Goal: Communication & Community: Answer question/provide support

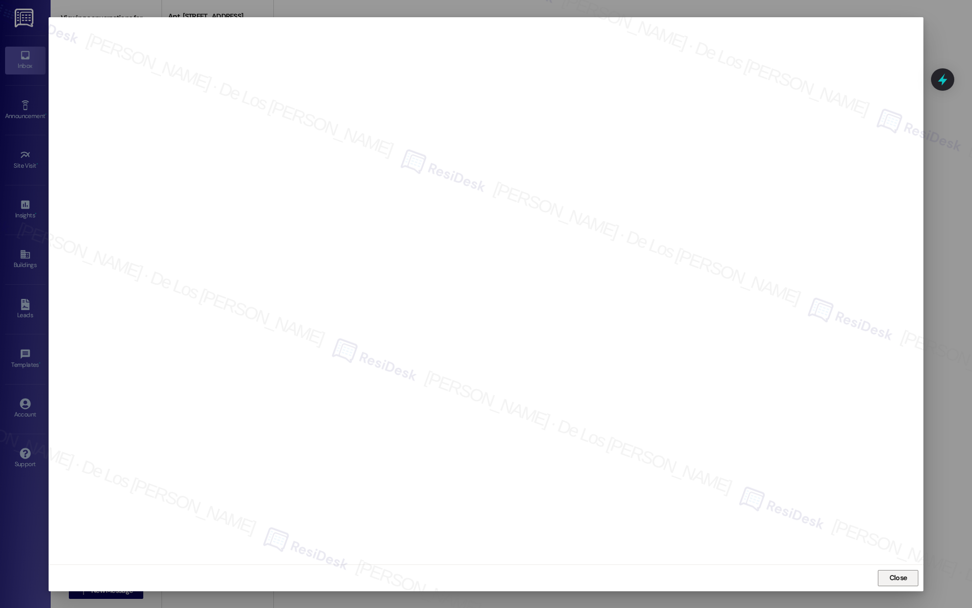
click at [885, 573] on button "Close" at bounding box center [898, 578] width 41 height 16
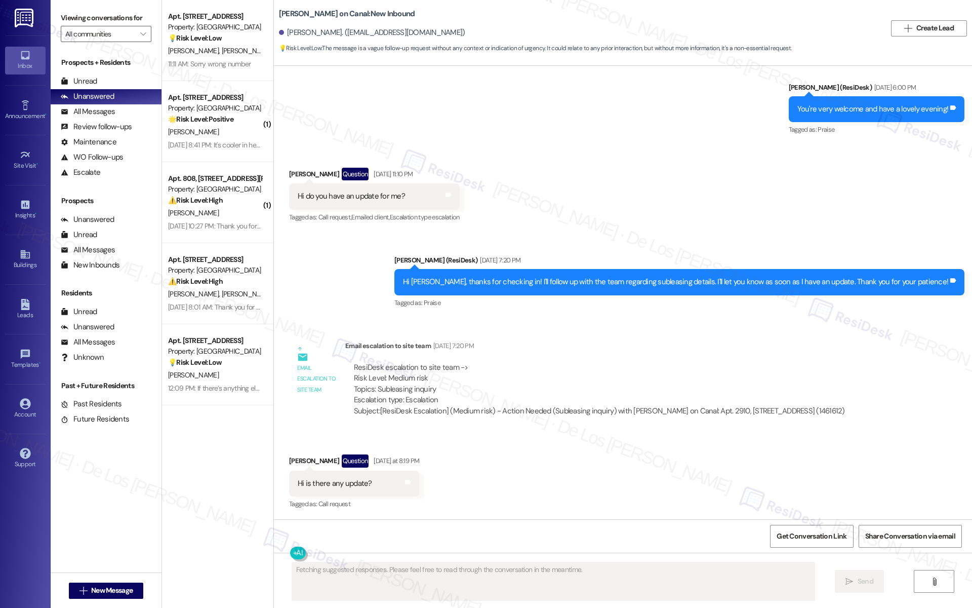
scroll to position [442, 0]
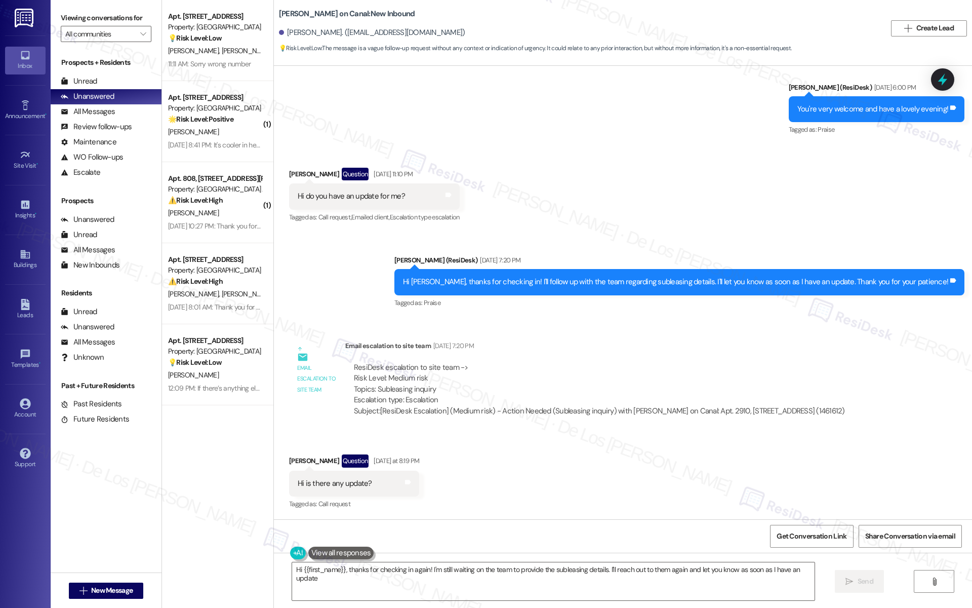
type textarea "Hi {{first_name}}, thanks for checking in again! I'm still waiting on the team …"
click at [396, 588] on textarea "Hi {{first_name}}, thanks for checking in again! I'm still waiting on the team …" at bounding box center [553, 581] width 523 height 38
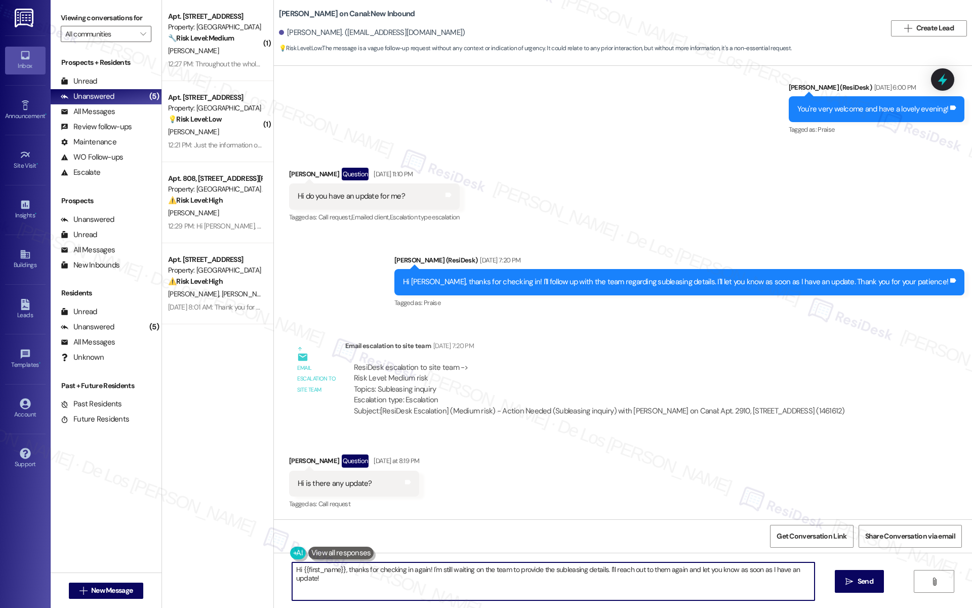
click at [396, 588] on textarea "Hi {{first_name}}, thanks for checking in again! I'm still waiting on the team …" at bounding box center [553, 581] width 523 height 38
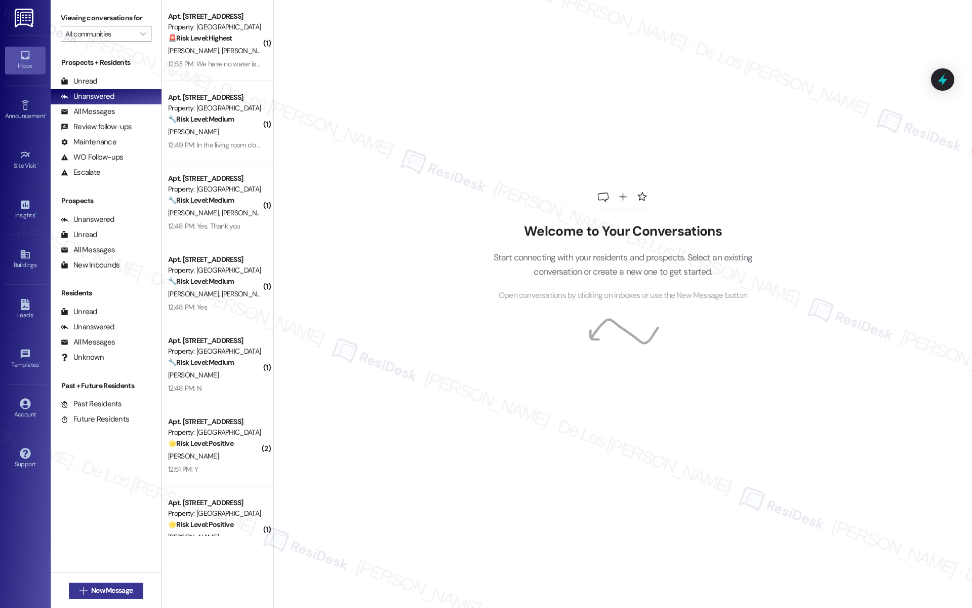
click at [120, 585] on span "New Message" at bounding box center [112, 590] width 42 height 11
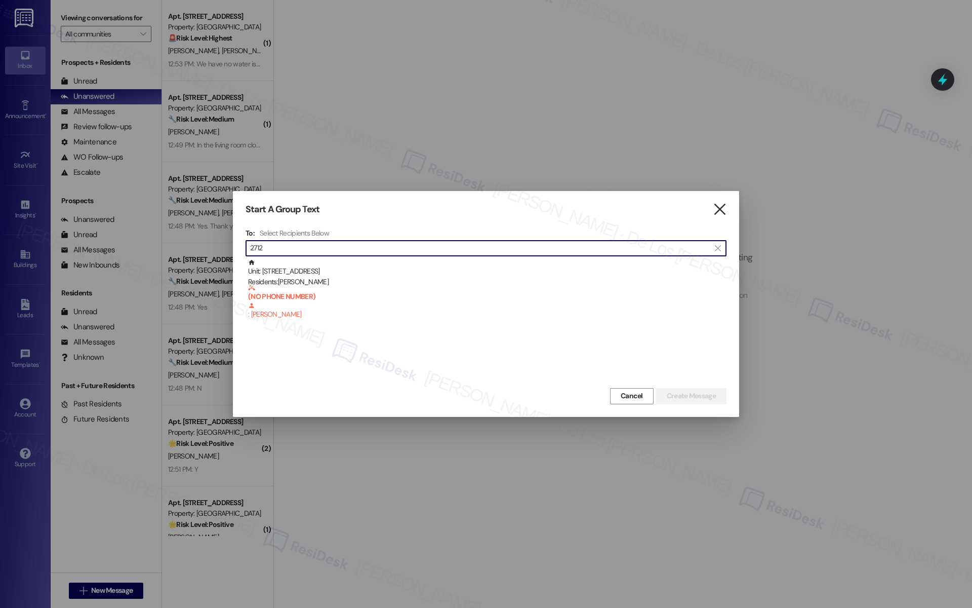
type input "2712"
click at [722, 210] on icon "" at bounding box center [720, 209] width 14 height 11
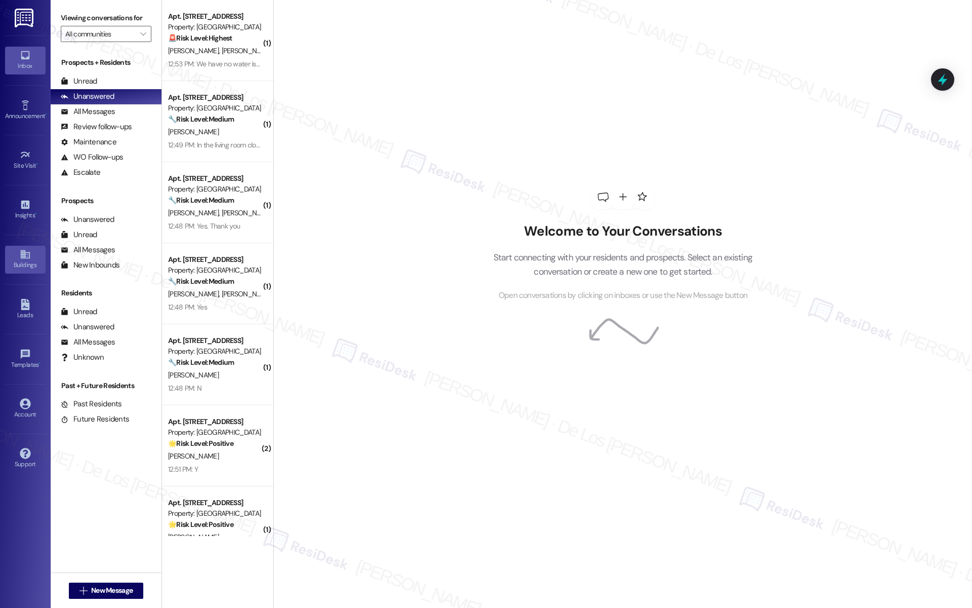
click at [19, 263] on div "Buildings" at bounding box center [25, 265] width 51 height 10
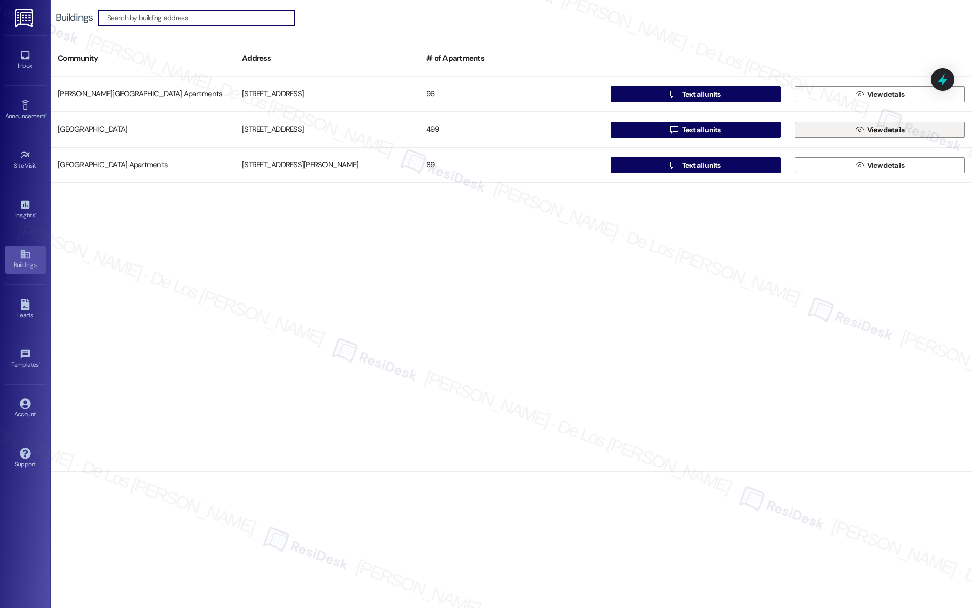
click at [844, 132] on button " View details" at bounding box center [880, 130] width 170 height 16
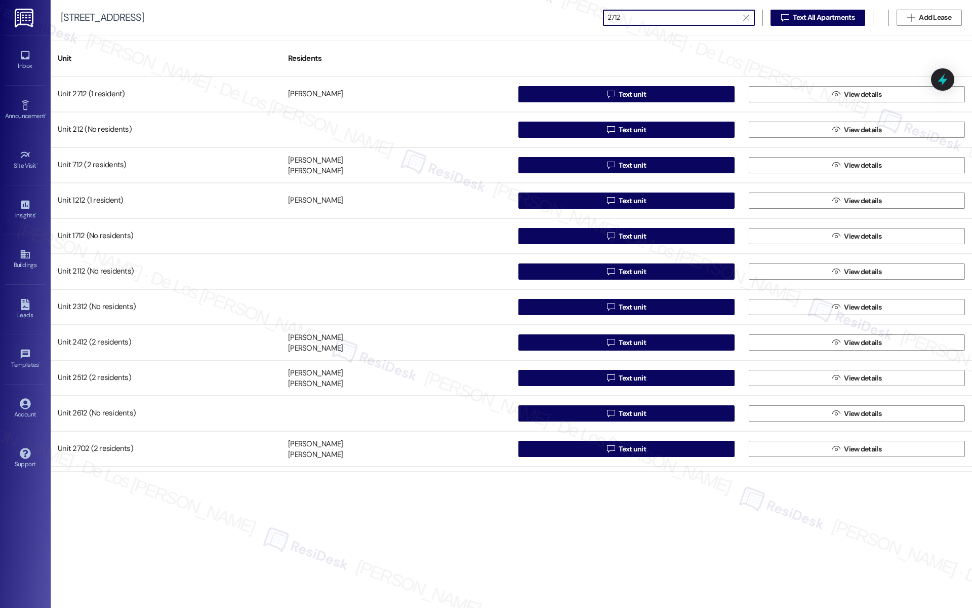
type input "2712"
click at [26, 60] on icon at bounding box center [25, 55] width 11 height 11
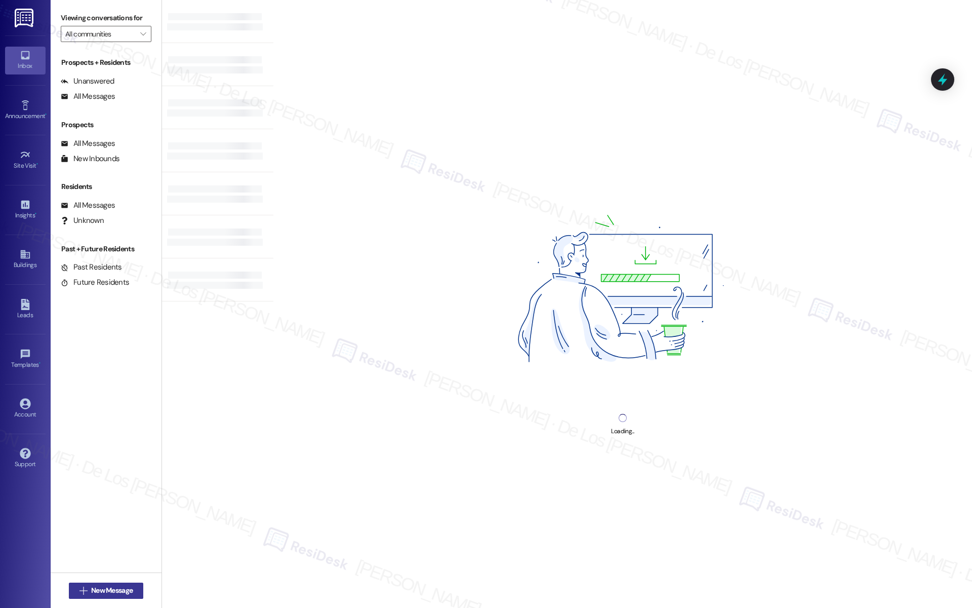
click at [107, 588] on span "New Message" at bounding box center [112, 590] width 42 height 11
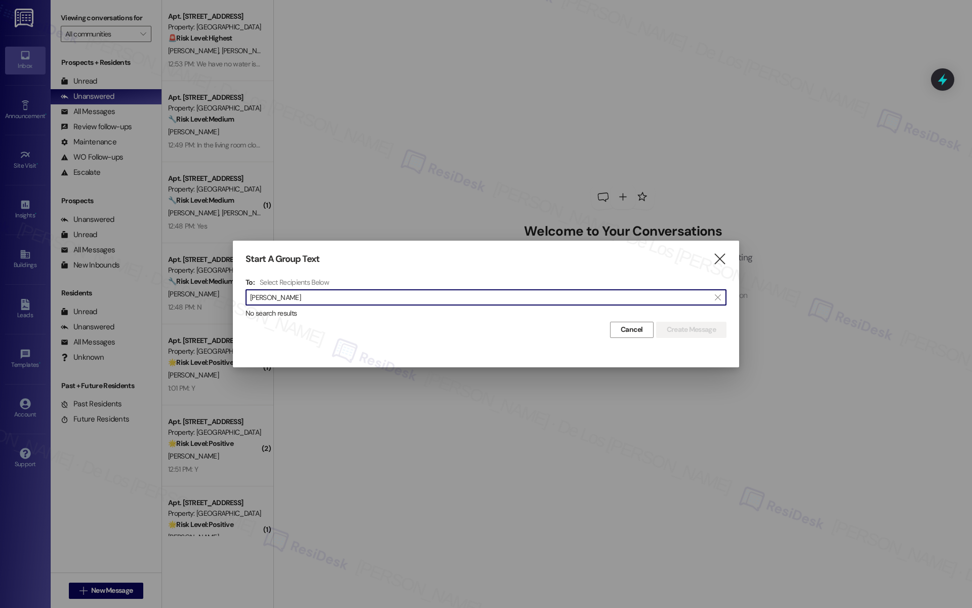
type input "jenifer vargas"
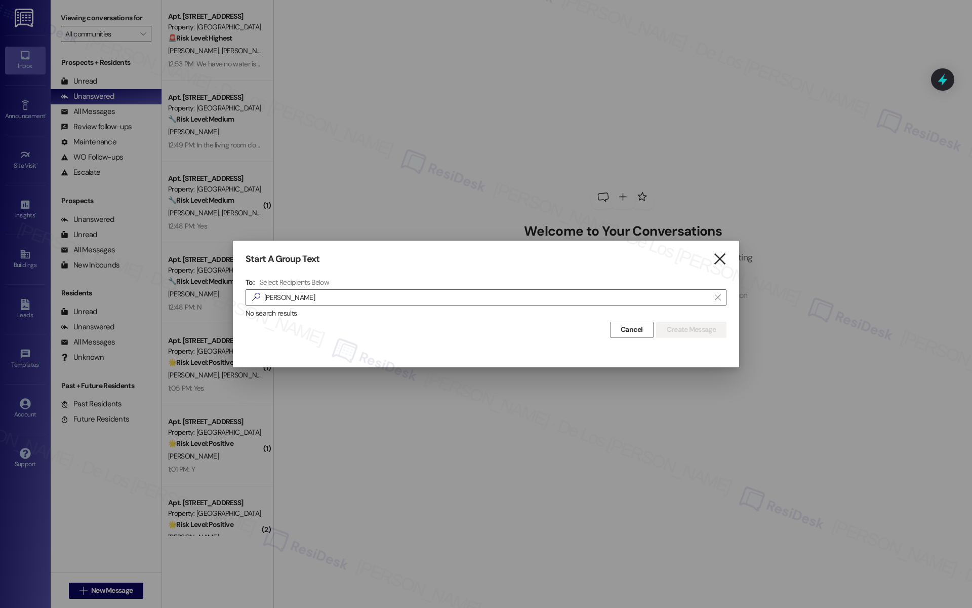
click at [724, 258] on icon "" at bounding box center [720, 259] width 14 height 11
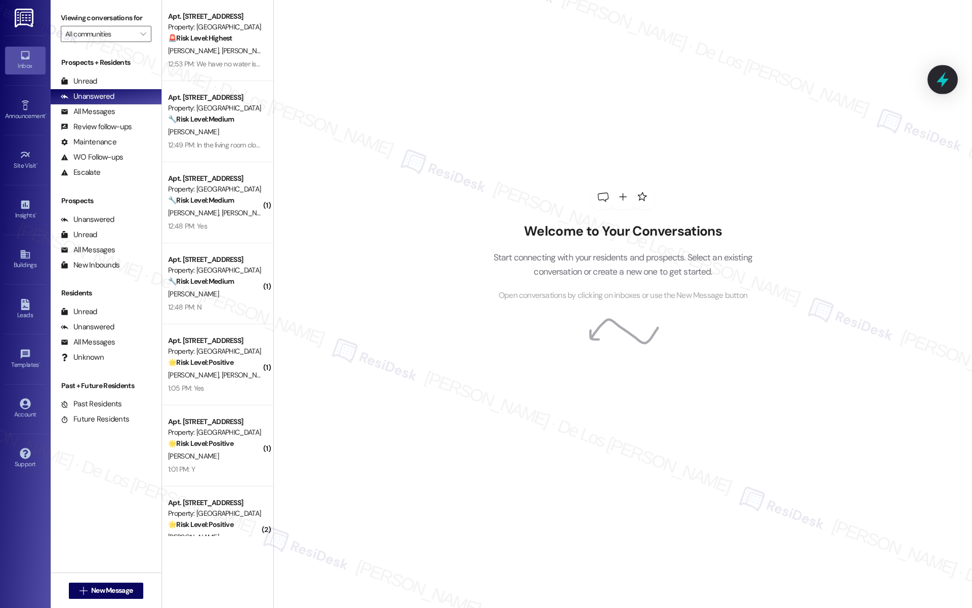
click at [949, 82] on icon at bounding box center [942, 79] width 17 height 17
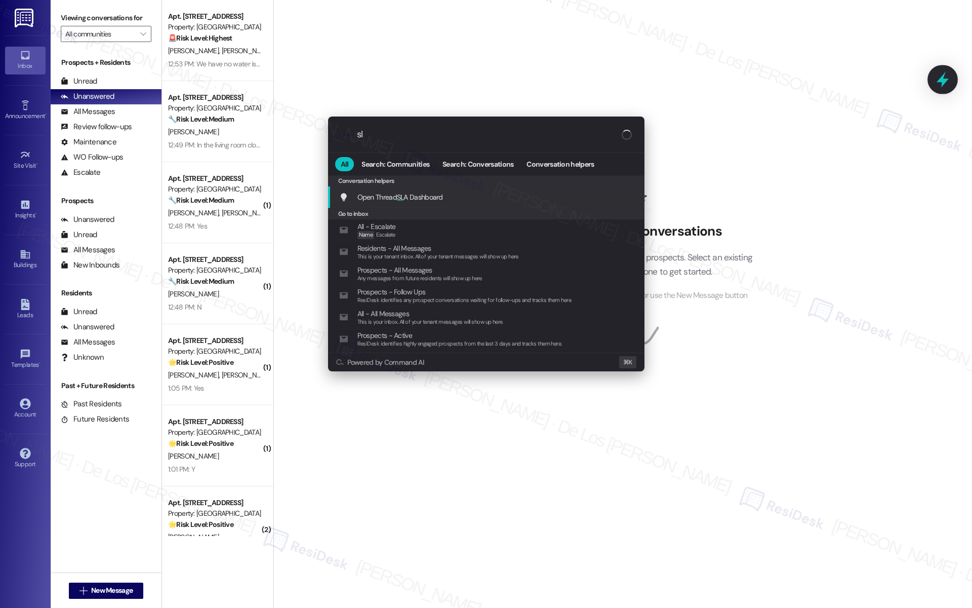
type input "sla"
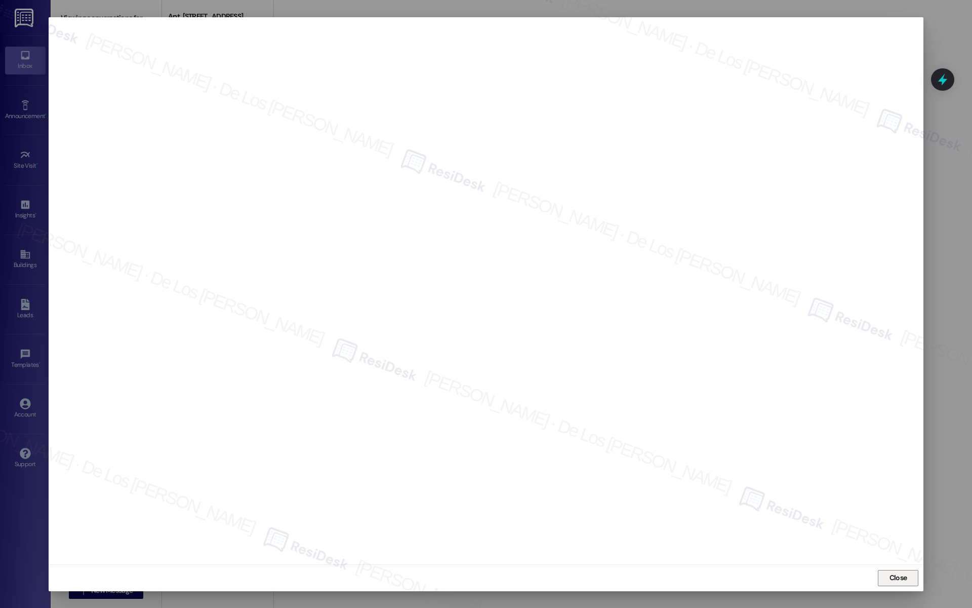
click at [880, 576] on button "Close" at bounding box center [898, 578] width 41 height 16
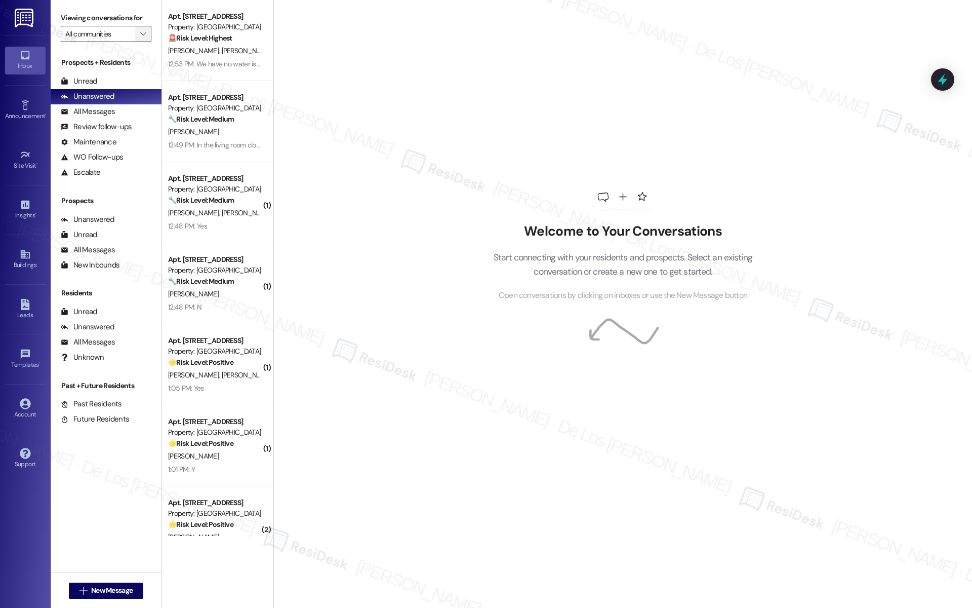
click at [138, 39] on span "" at bounding box center [143, 34] width 10 height 16
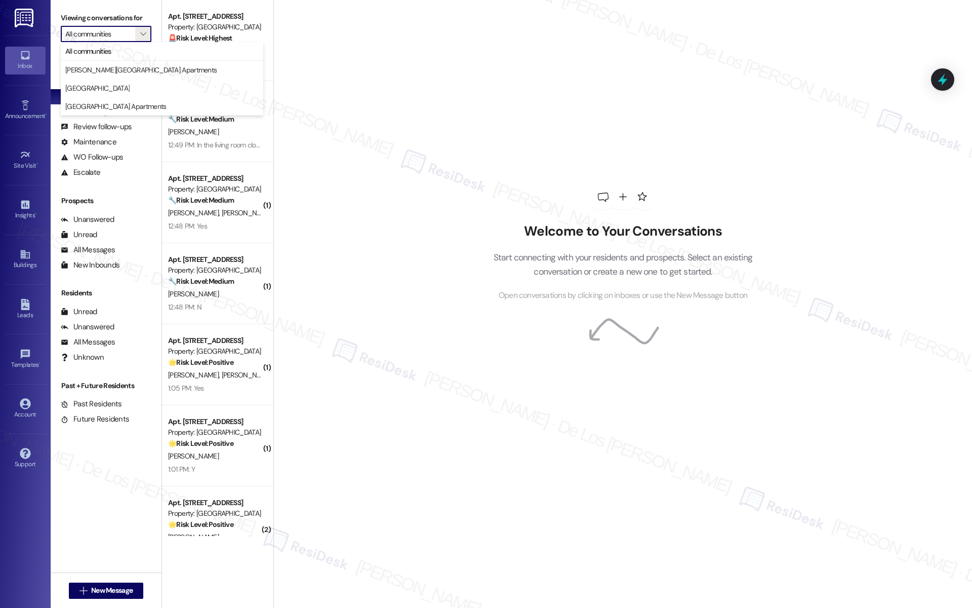
click at [126, 50] on span "All communities" at bounding box center [161, 51] width 193 height 10
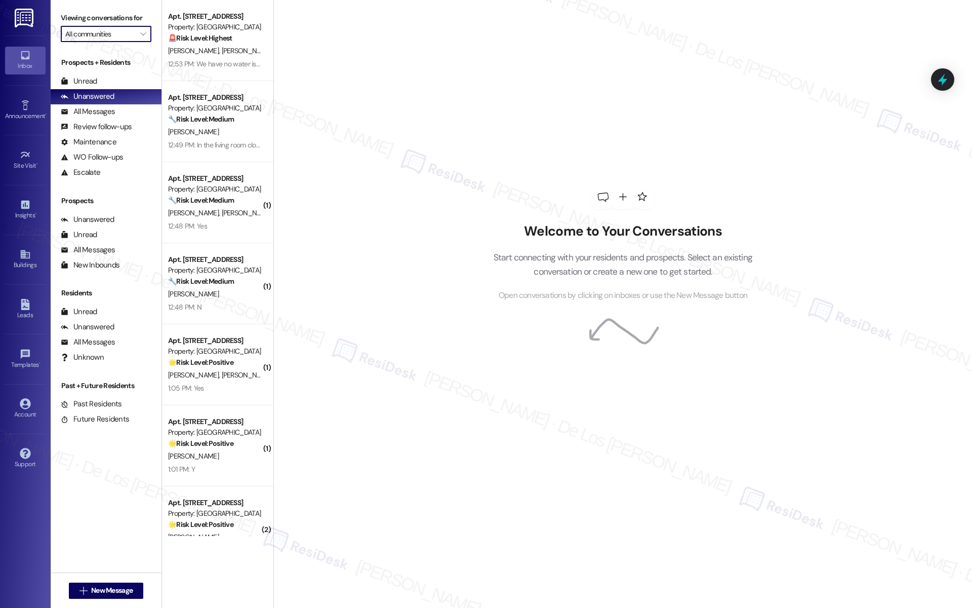
click at [113, 35] on input "All communities" at bounding box center [100, 34] width 70 height 16
